Goal: Information Seeking & Learning: Learn about a topic

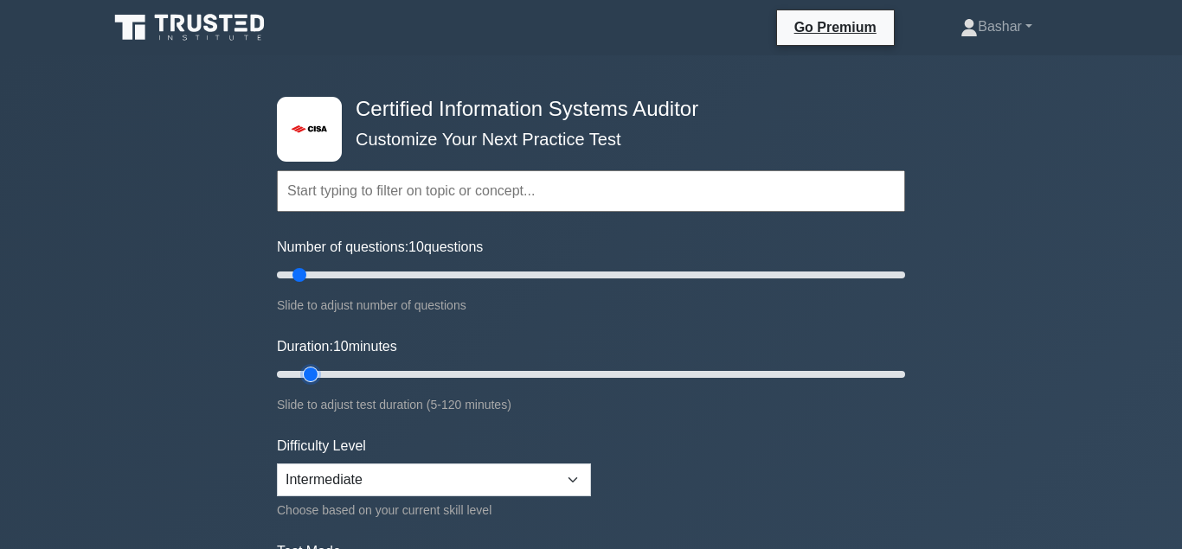
click at [318, 370] on input "Duration: 10 minutes" at bounding box center [591, 374] width 628 height 21
type input "15"
click at [325, 371] on input "Duration: 15 minutes" at bounding box center [591, 374] width 628 height 21
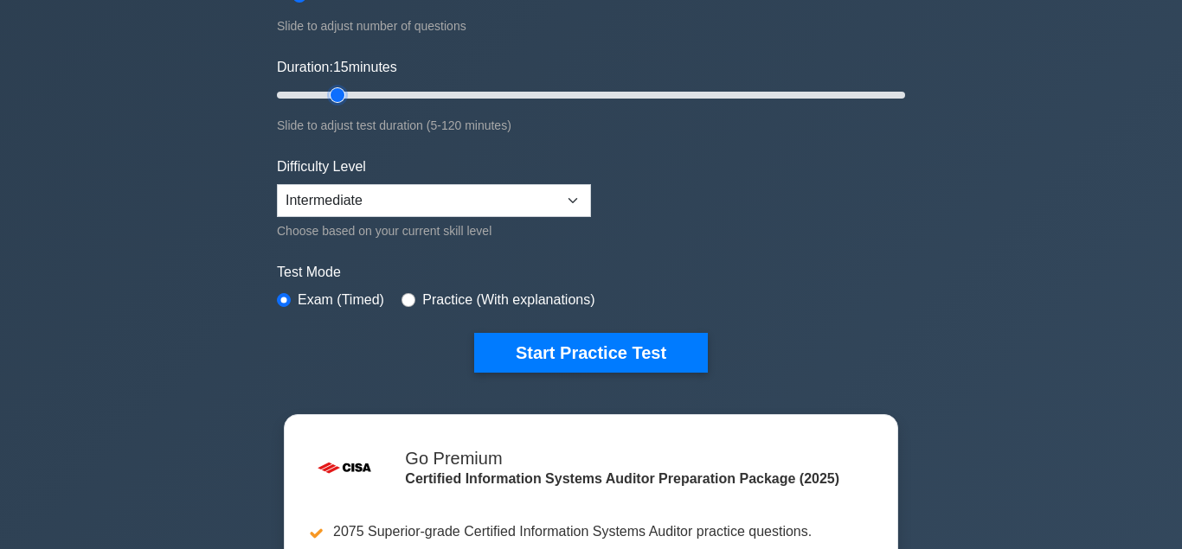
scroll to position [324, 0]
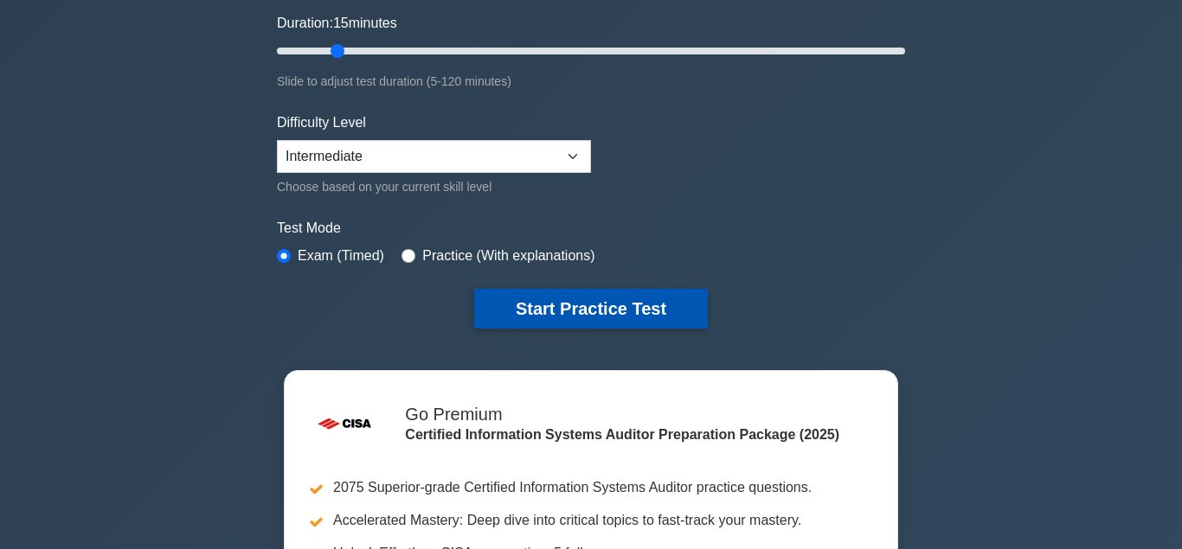
click at [559, 301] on button "Start Practice Test" at bounding box center [591, 309] width 234 height 40
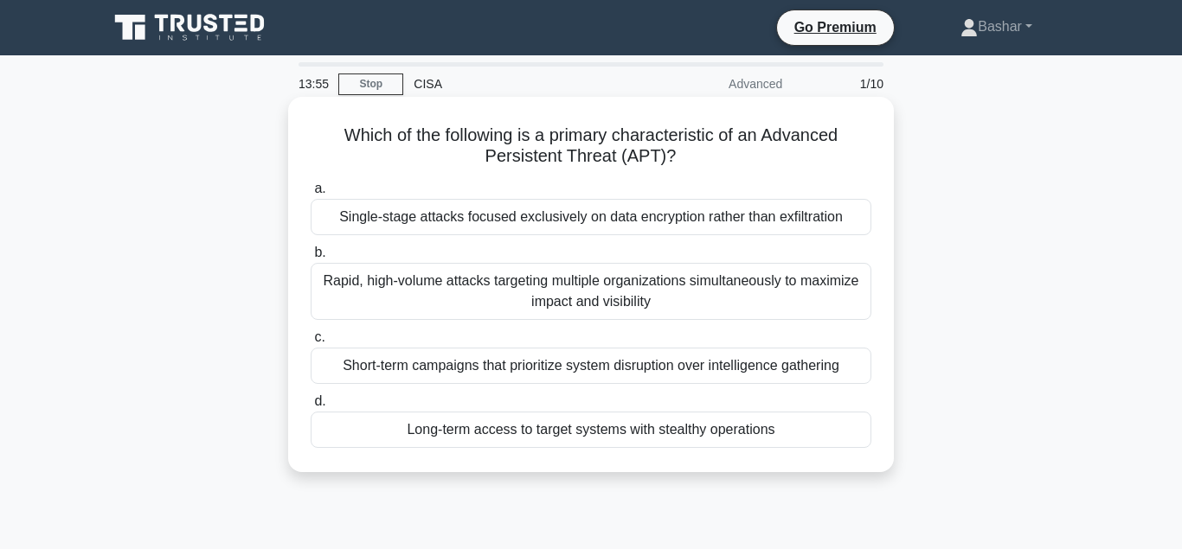
click at [604, 289] on div "Rapid, high-volume attacks targeting multiple organizations simultaneously to m…" at bounding box center [591, 291] width 561 height 57
click at [311, 259] on input "b. Rapid, high-volume attacks targeting multiple organizations simultaneously t…" at bounding box center [311, 252] width 0 height 11
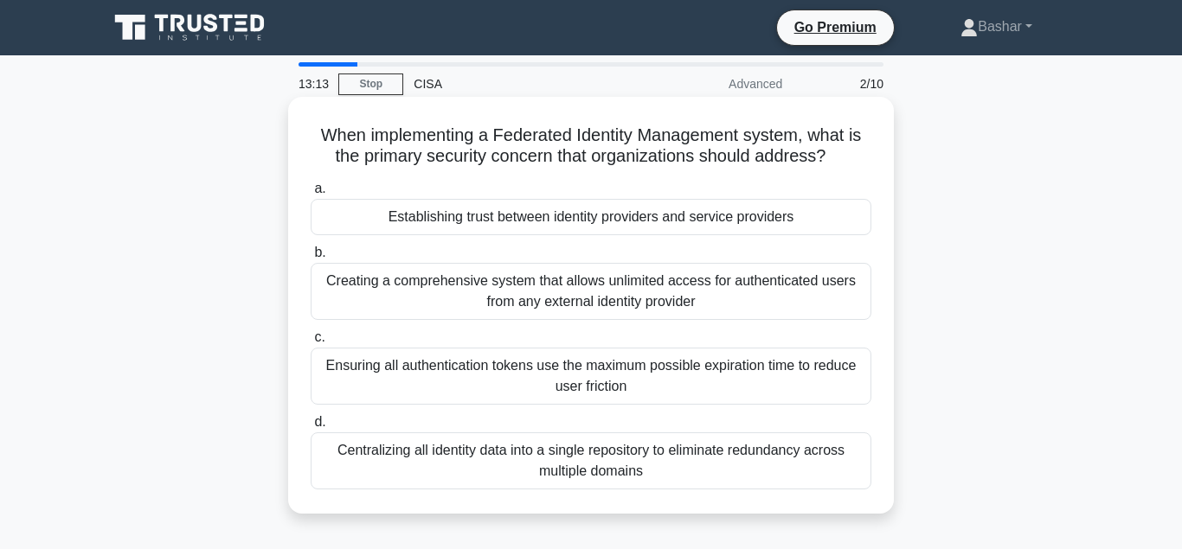
click at [601, 469] on div "Centralizing all identity data into a single repository to eliminate redundancy…" at bounding box center [591, 461] width 561 height 57
click at [311, 428] on input "d. Centralizing all identity data into a single repository to eliminate redunda…" at bounding box center [311, 422] width 0 height 11
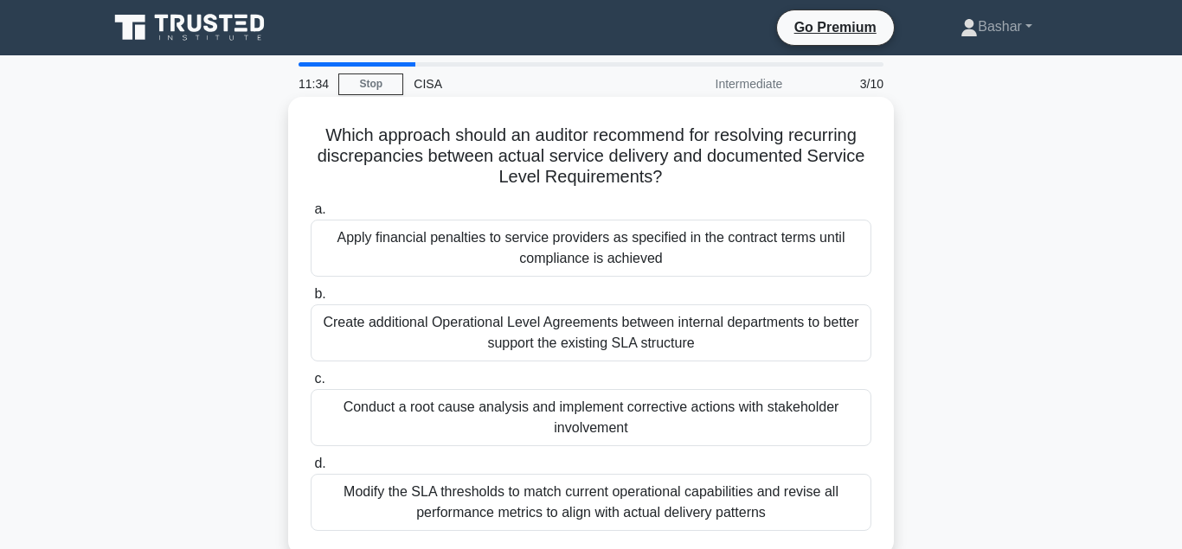
click at [573, 419] on div "Conduct a root cause analysis and implement corrective actions with stakeholder…" at bounding box center [591, 417] width 561 height 57
click at [311, 385] on input "c. Conduct a root cause analysis and implement corrective actions with stakehol…" at bounding box center [311, 379] width 0 height 11
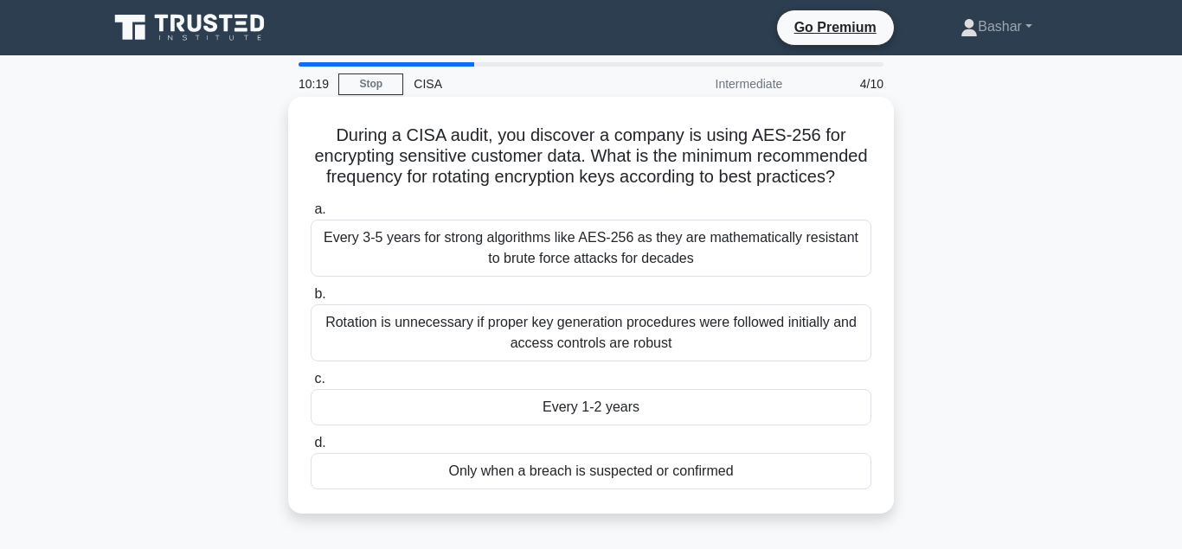
click at [544, 327] on div "Rotation is unnecessary if proper key generation procedures were followed initi…" at bounding box center [591, 333] width 561 height 57
click at [311, 300] on input "b. Rotation is unnecessary if proper key generation procedures were followed in…" at bounding box center [311, 294] width 0 height 11
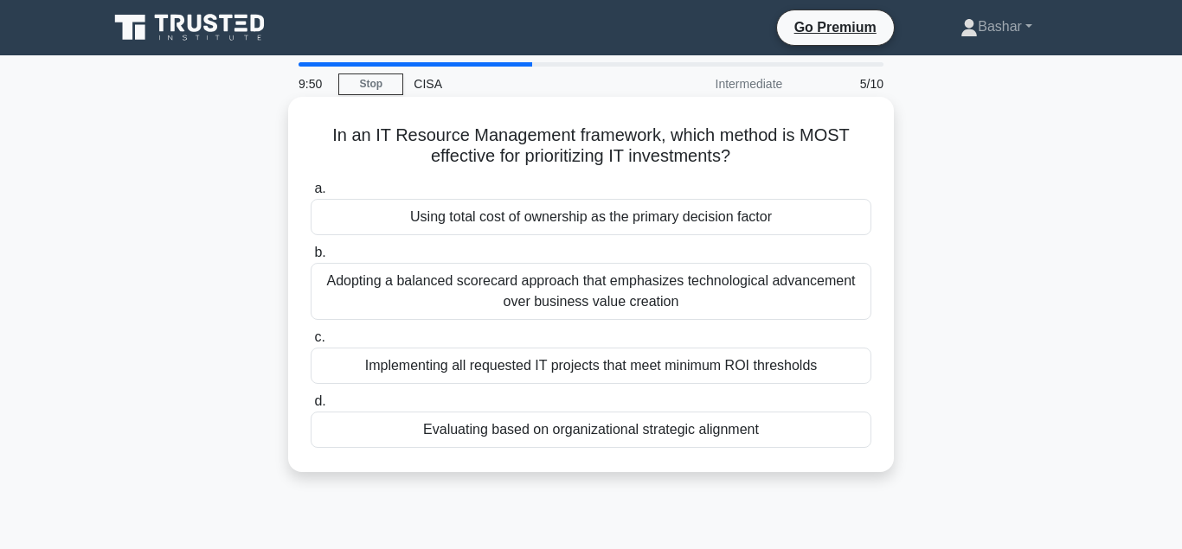
click at [594, 434] on div "Evaluating based on organizational strategic alignment" at bounding box center [591, 430] width 561 height 36
click at [311, 408] on input "d. Evaluating based on organizational strategic alignment" at bounding box center [311, 401] width 0 height 11
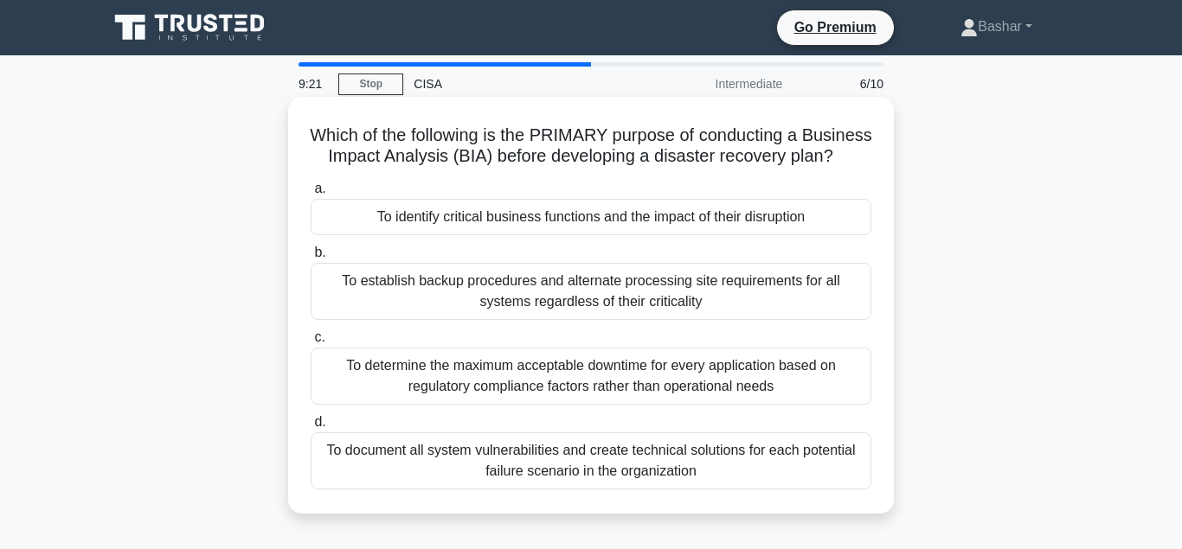
click at [614, 220] on div "To identify critical business functions and the impact of their disruption" at bounding box center [591, 217] width 561 height 36
click at [311, 195] on input "a. To identify critical business functions and the impact of their disruption" at bounding box center [311, 188] width 0 height 11
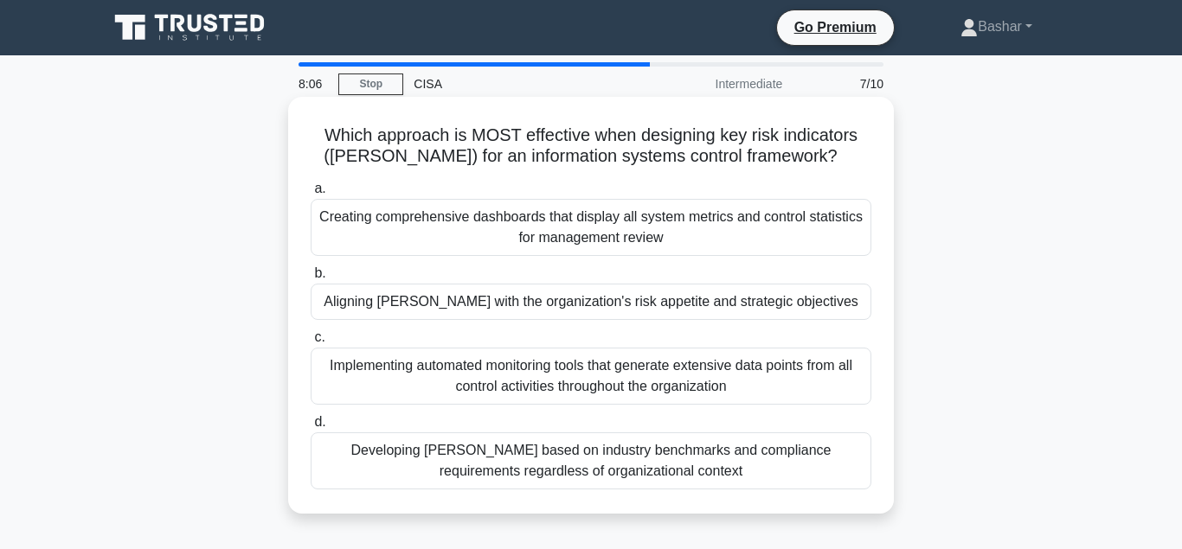
click at [608, 305] on div "Aligning KRIs with the organization's risk appetite and strategic objectives" at bounding box center [591, 302] width 561 height 36
click at [311, 280] on input "b. Aligning KRIs with the organization's risk appetite and strategic objectives" at bounding box center [311, 273] width 0 height 11
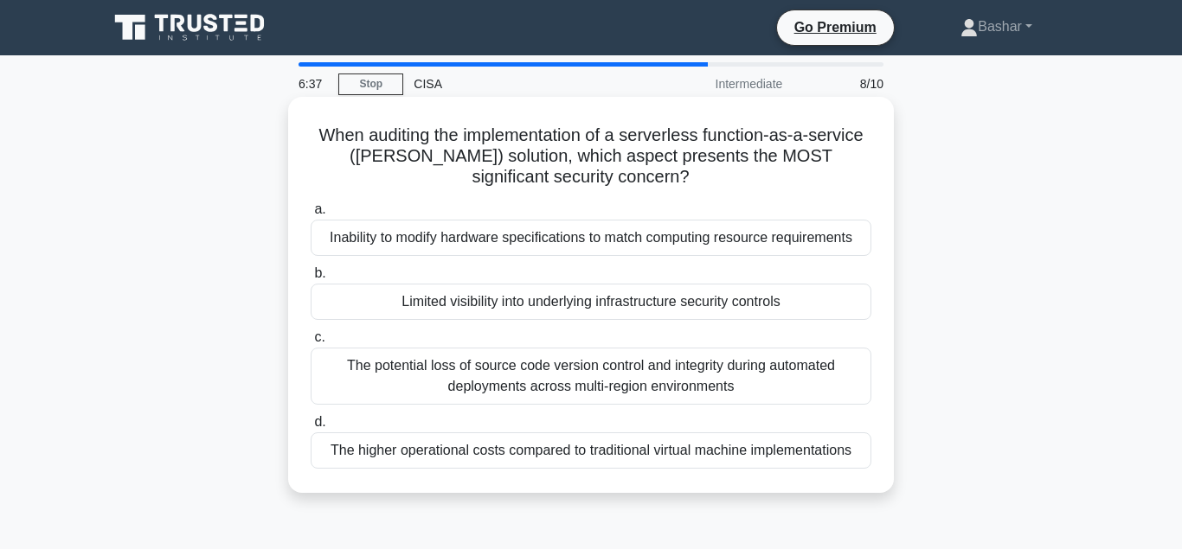
click at [605, 380] on div "The potential loss of source code version control and integrity during automate…" at bounding box center [591, 376] width 561 height 57
click at [311, 344] on input "c. The potential loss of source code version control and integrity during autom…" at bounding box center [311, 337] width 0 height 11
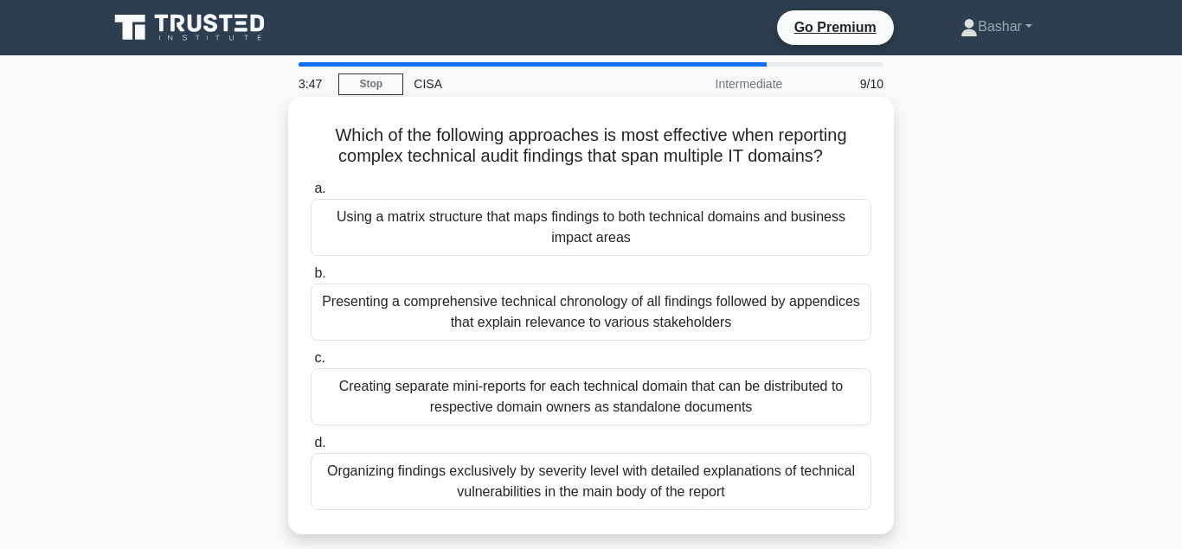
click at [580, 487] on div "Organizing findings exclusively by severity level with detailed explanations of…" at bounding box center [591, 481] width 561 height 57
click at [311, 449] on input "d. Organizing findings exclusively by severity level with detailed explanations…" at bounding box center [311, 443] width 0 height 11
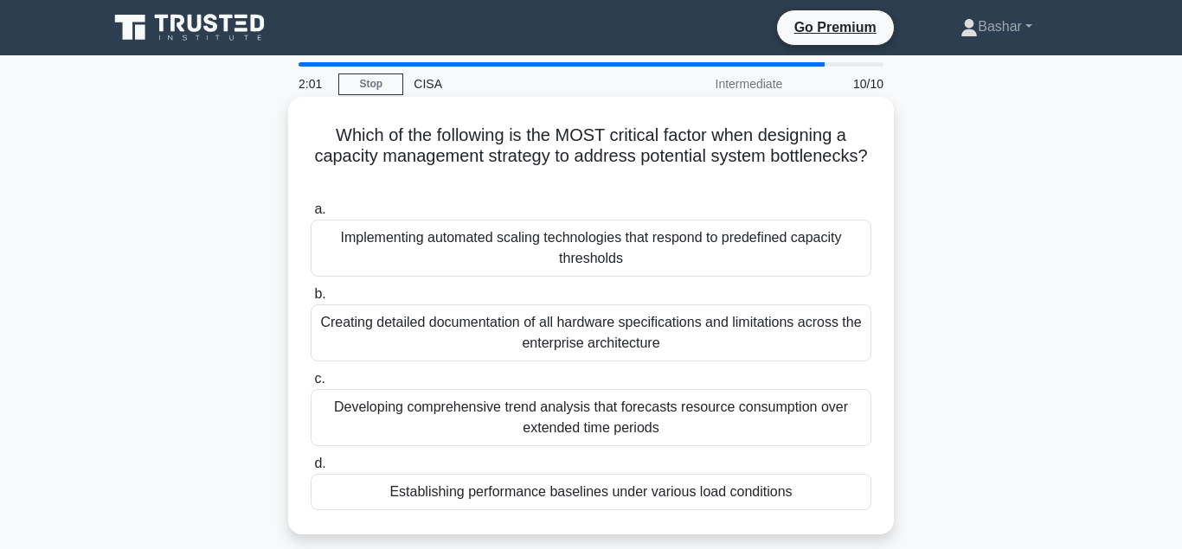
click at [554, 237] on div "Implementing automated scaling technologies that respond to predefined capacity…" at bounding box center [591, 248] width 561 height 57
click at [311, 215] on input "a. Implementing automated scaling technologies that respond to predefined capac…" at bounding box center [311, 209] width 0 height 11
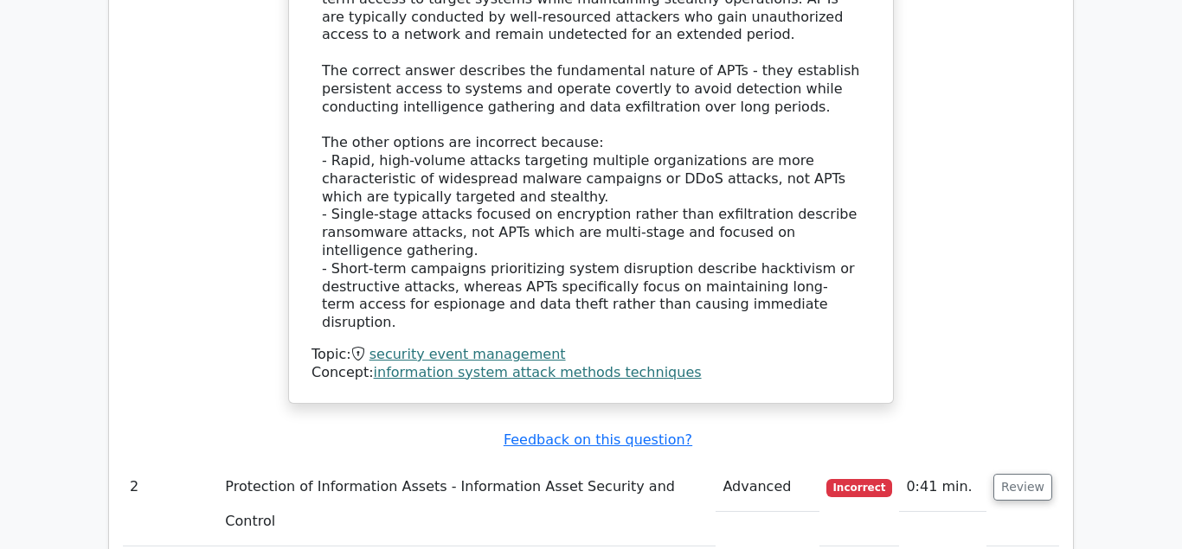
scroll to position [2118, 0]
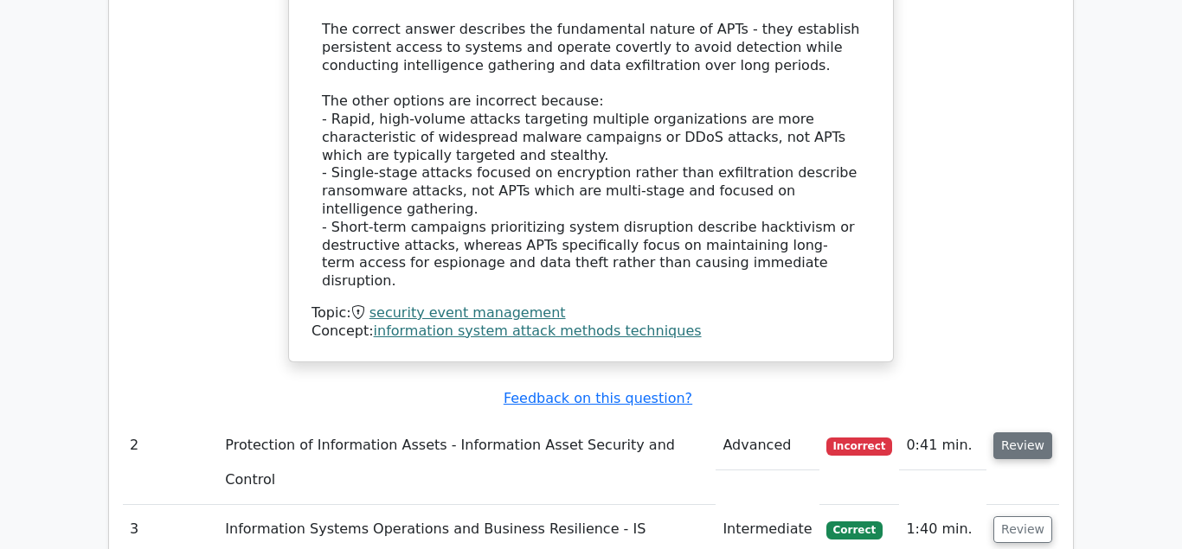
click at [1026, 433] on button "Review" at bounding box center [1022, 446] width 59 height 27
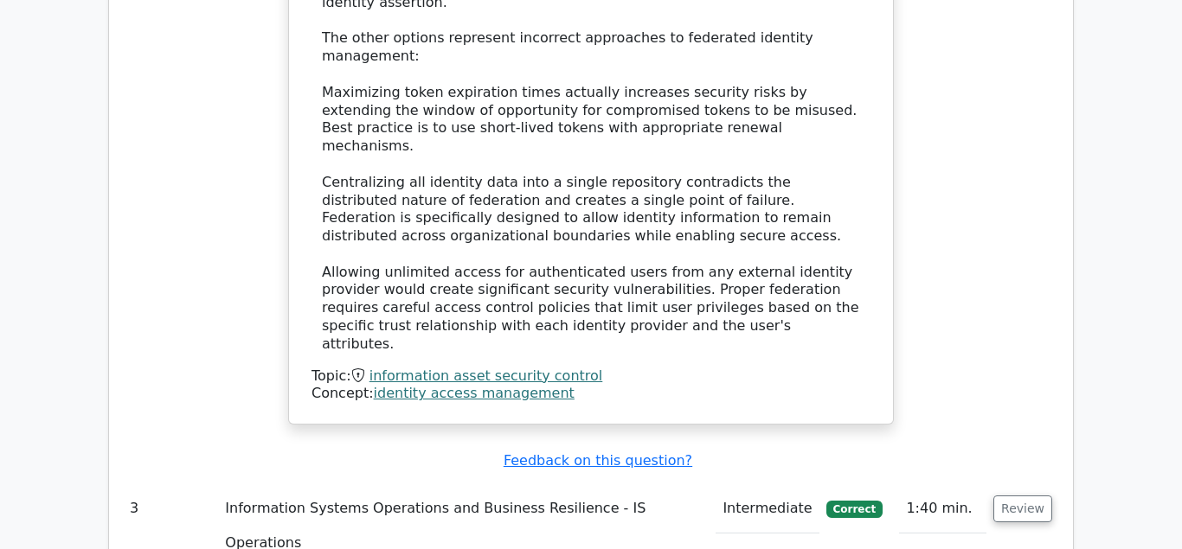
scroll to position [3266, 0]
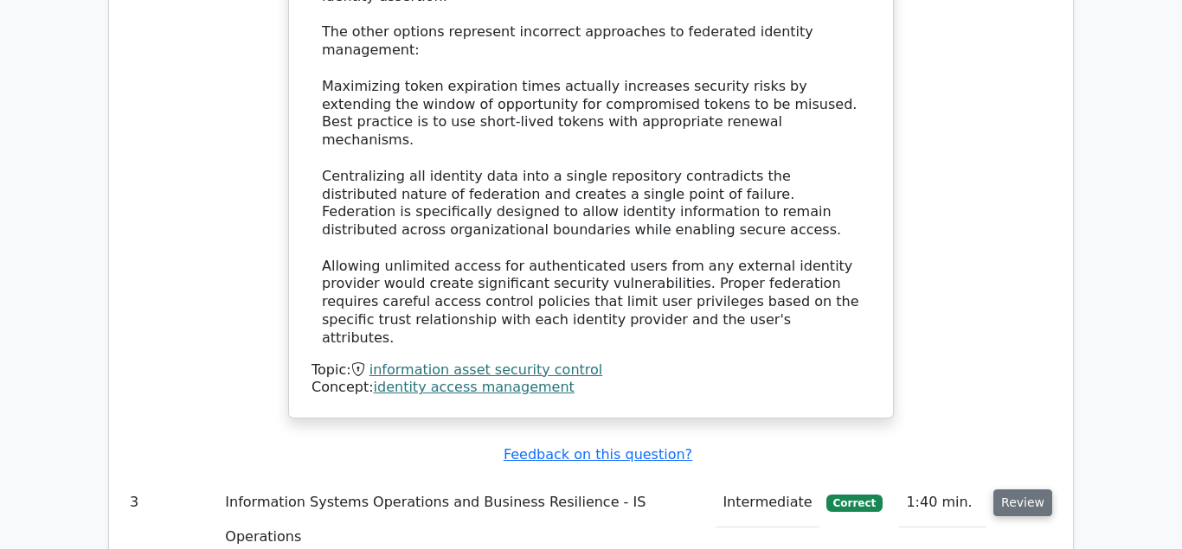
click at [1019, 490] on button "Review" at bounding box center [1022, 503] width 59 height 27
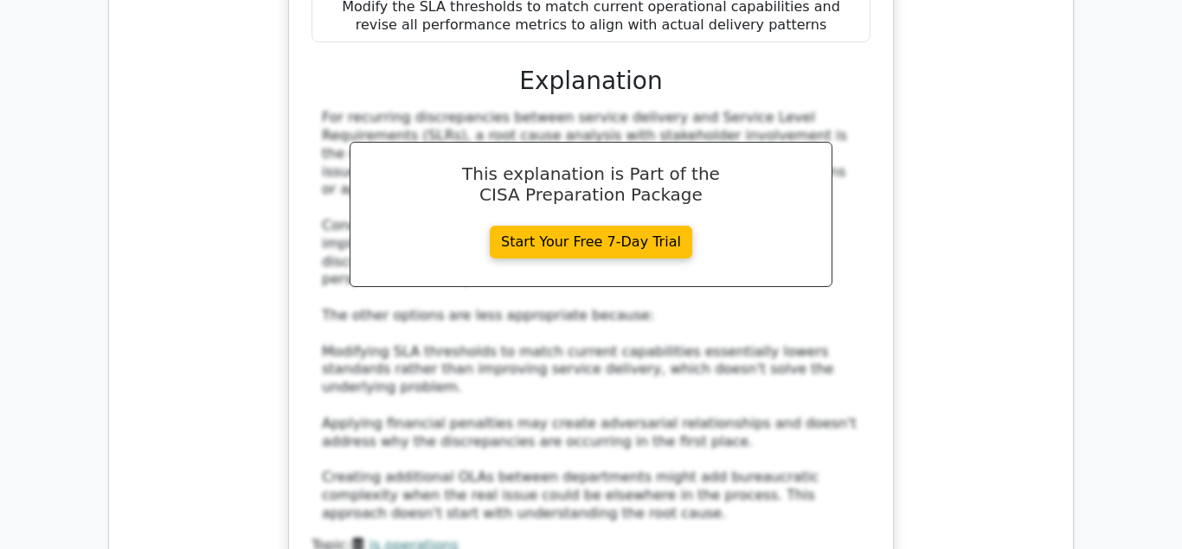
scroll to position [4193, 0]
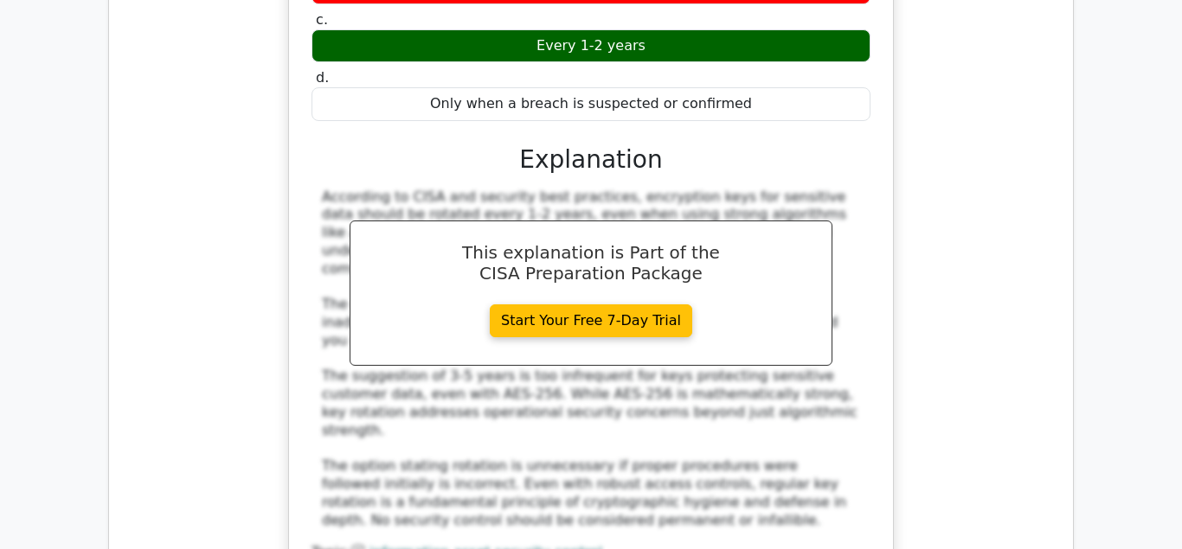
scroll to position [5237, 0]
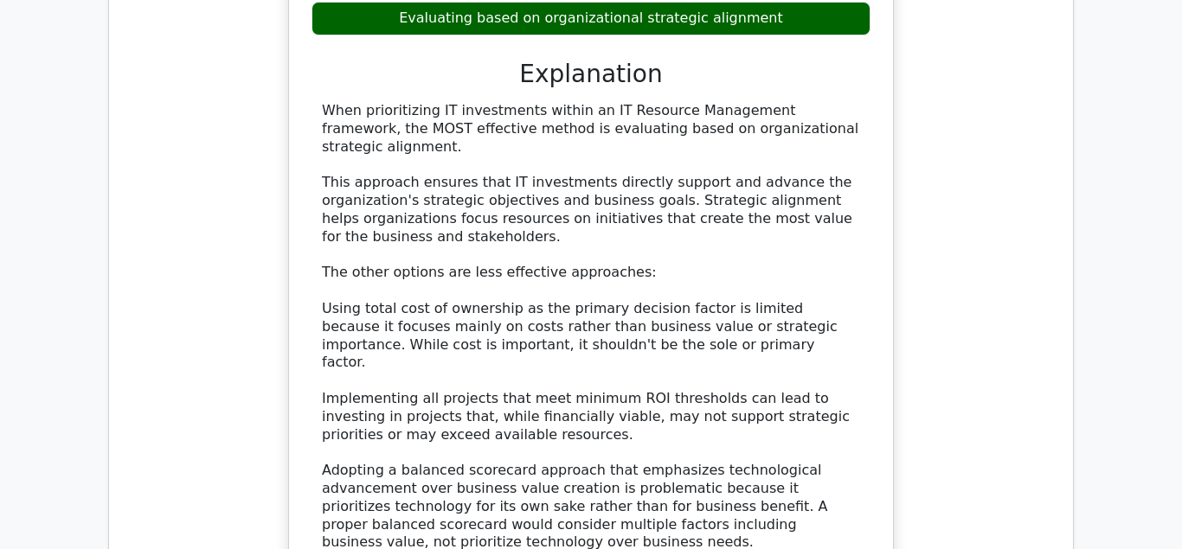
scroll to position [6208, 0]
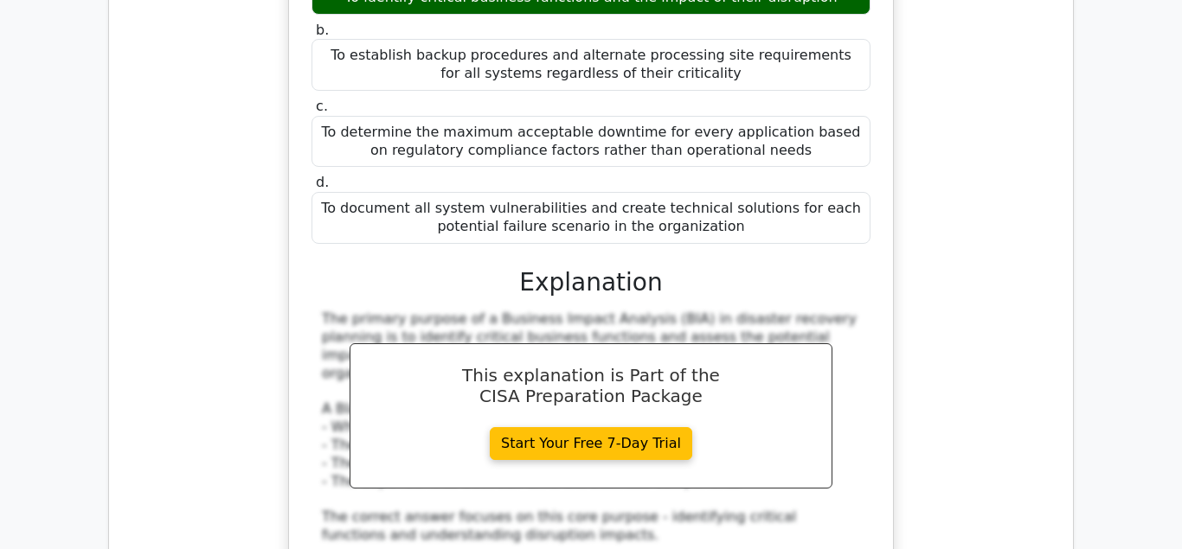
scroll to position [7164, 0]
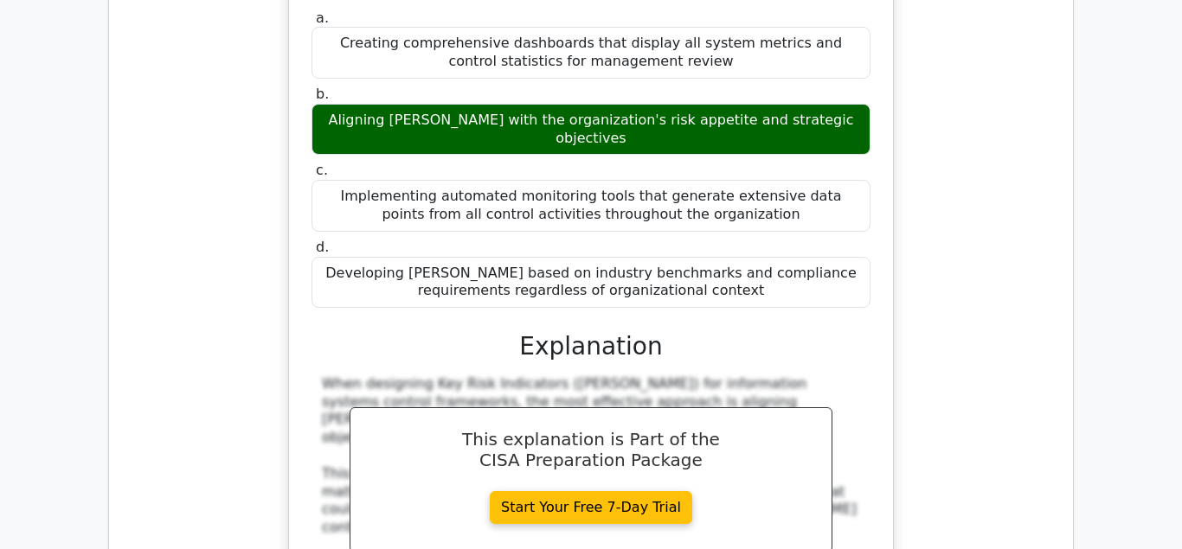
scroll to position [8223, 0]
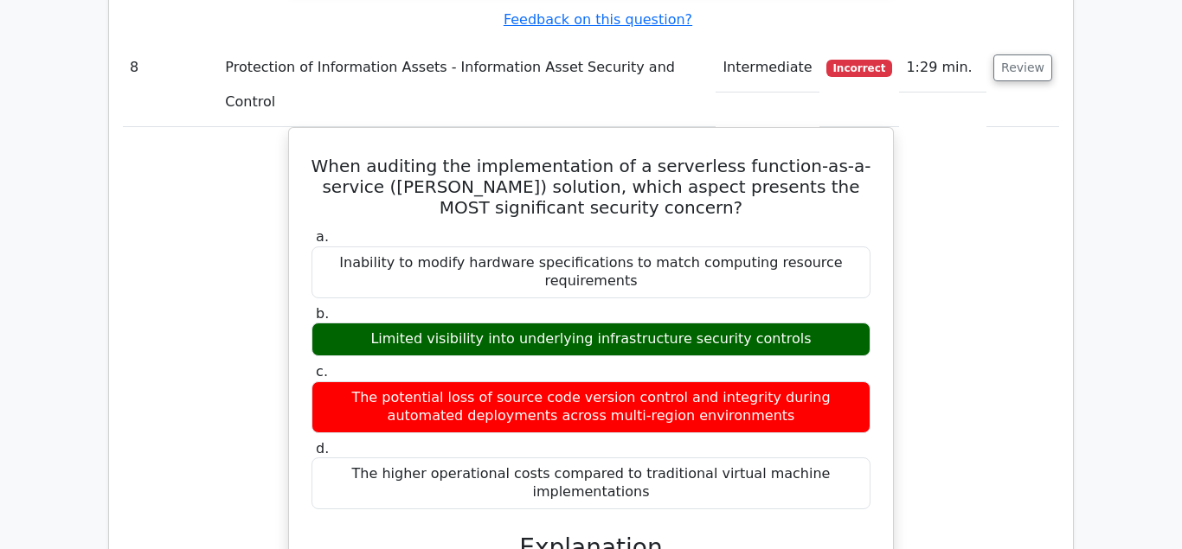
scroll to position [9135, 0]
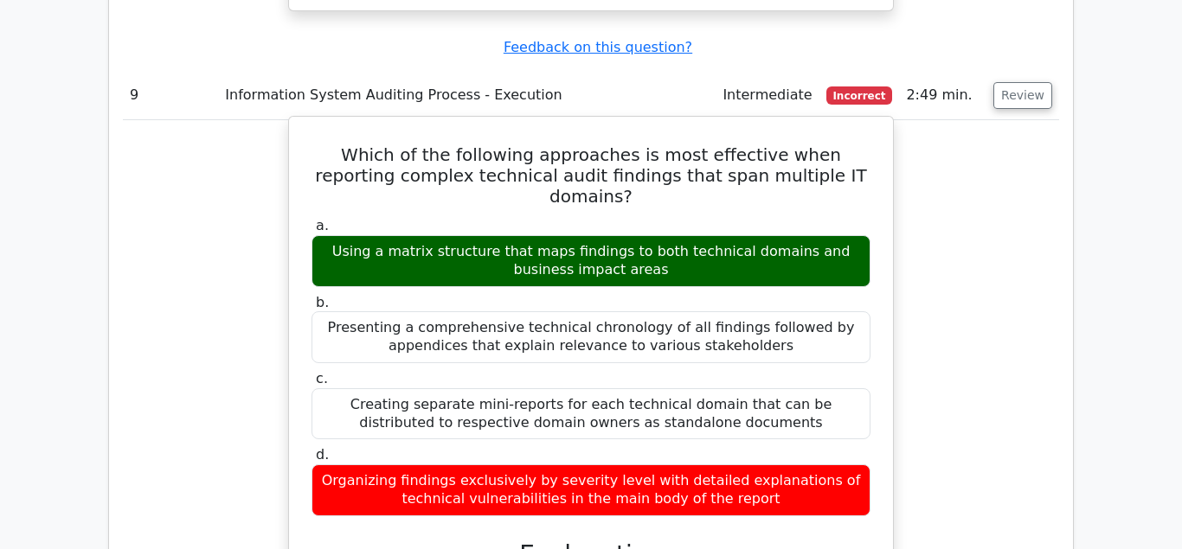
scroll to position [10150, 0]
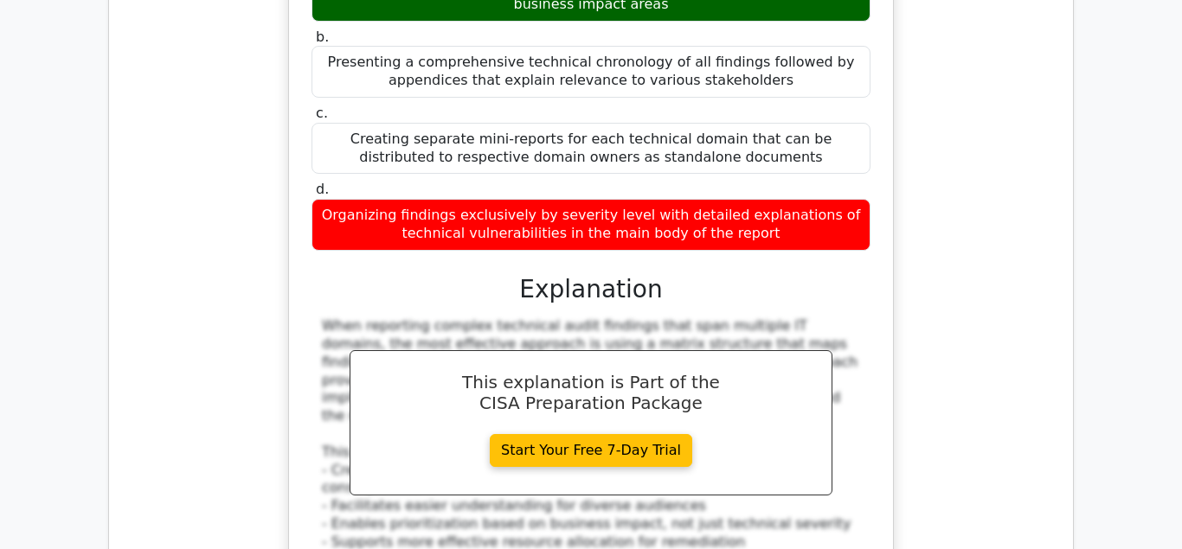
scroll to position [10459, 0]
